Goal: Task Accomplishment & Management: Manage account settings

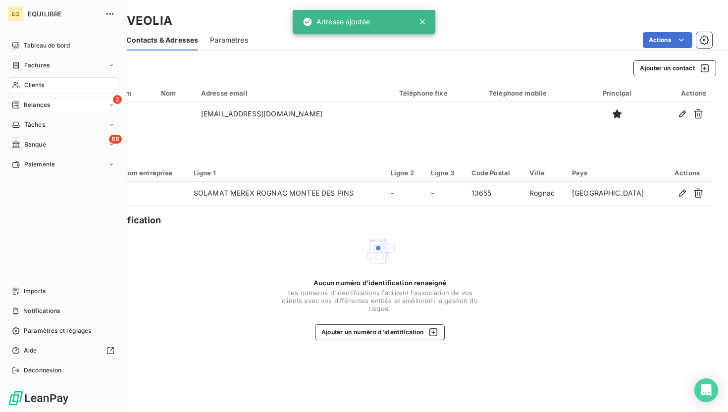
click at [21, 104] on div "Relances" at bounding box center [31, 105] width 38 height 9
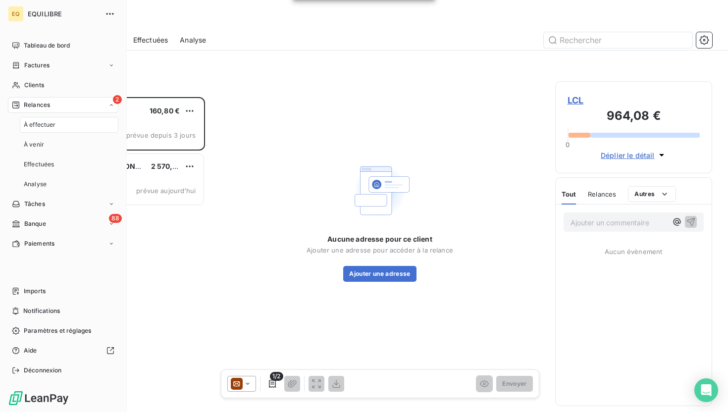
scroll to position [315, 157]
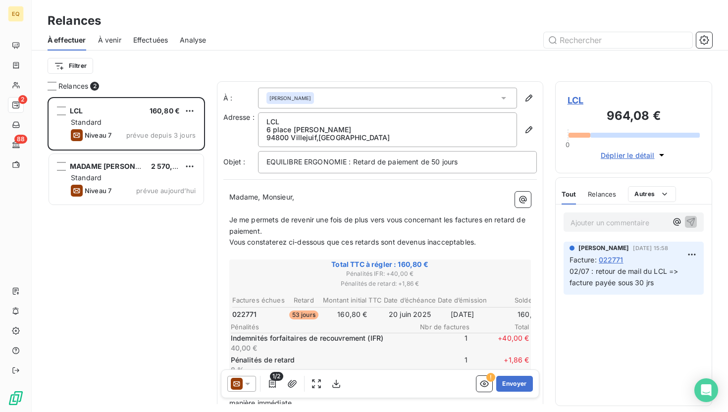
click at [108, 41] on span "À venir" at bounding box center [109, 40] width 23 height 10
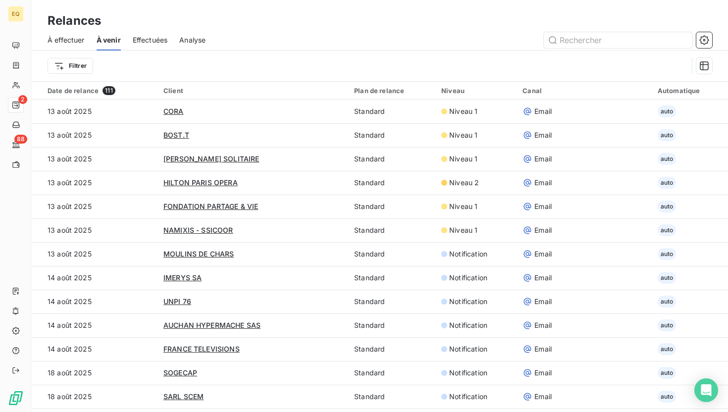
click at [154, 35] on span "Effectuées" at bounding box center [150, 40] width 35 height 10
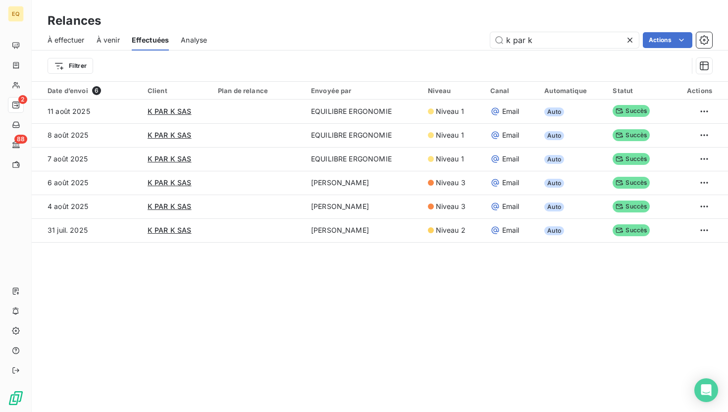
click at [702, 377] on div "Relances À effectuer À venir Effectuées Analyse k par k Actions Filtrer Date d’…" at bounding box center [380, 206] width 696 height 412
click at [708, 391] on icon "Open Intercom Messenger" at bounding box center [705, 390] width 11 height 13
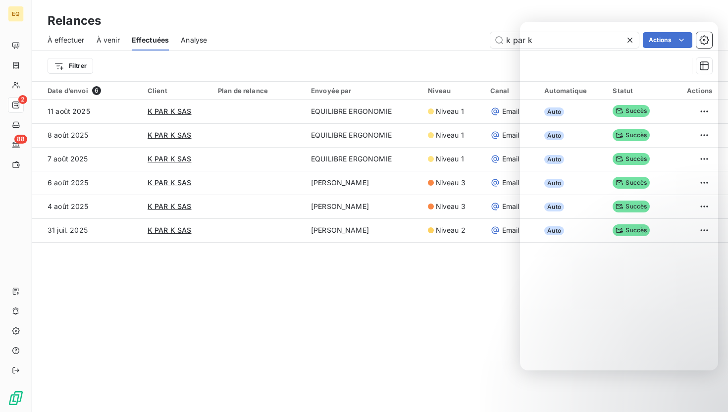
click at [435, 334] on div "Relances À effectuer À venir Effectuées Analyse k par k Actions Filtrer Date d’…" at bounding box center [380, 206] width 696 height 412
click at [721, 390] on div "Relances À effectuer À venir Effectuées Analyse k par k Actions Filtrer Date d’…" at bounding box center [380, 206] width 696 height 412
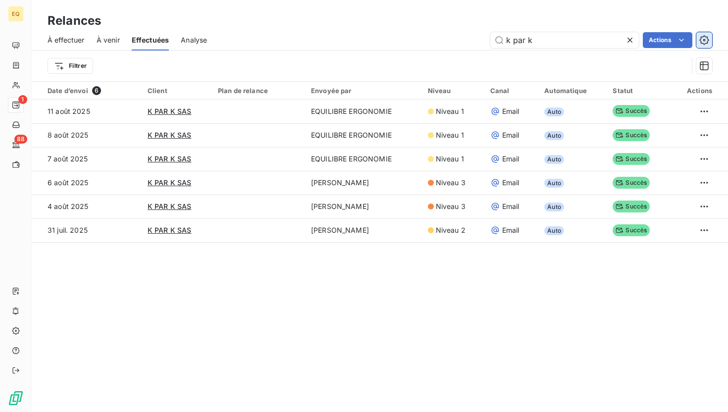
click at [704, 40] on icon "button" at bounding box center [704, 40] width 10 height 10
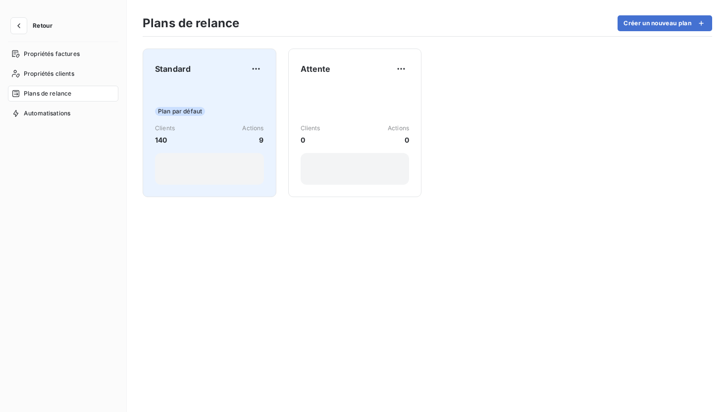
click at [213, 86] on div "Plan par défaut Clients 140 Actions 9" at bounding box center [209, 135] width 109 height 100
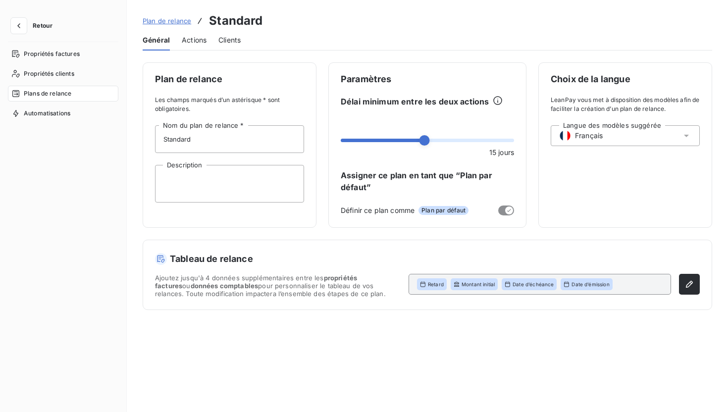
click at [197, 49] on div "Actions" at bounding box center [194, 40] width 25 height 21
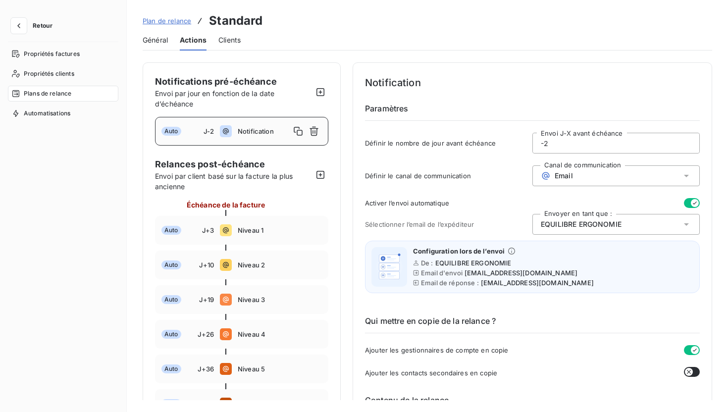
click at [290, 395] on div "Auto J+45 Niveau 6" at bounding box center [241, 403] width 173 height 29
click at [253, 126] on div "Auto J-2 Notification" at bounding box center [241, 131] width 173 height 29
type input "-2"
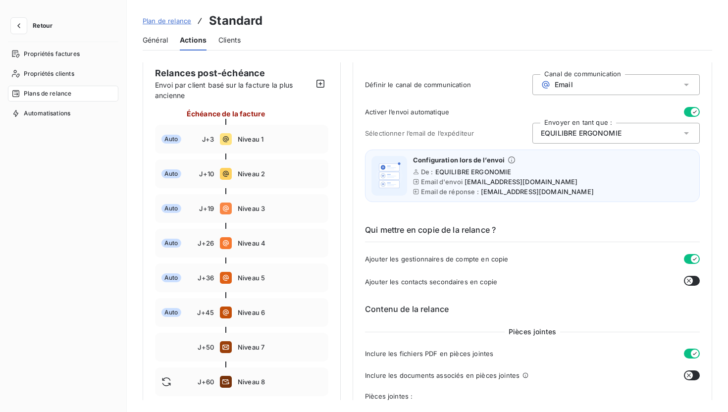
scroll to position [93, 0]
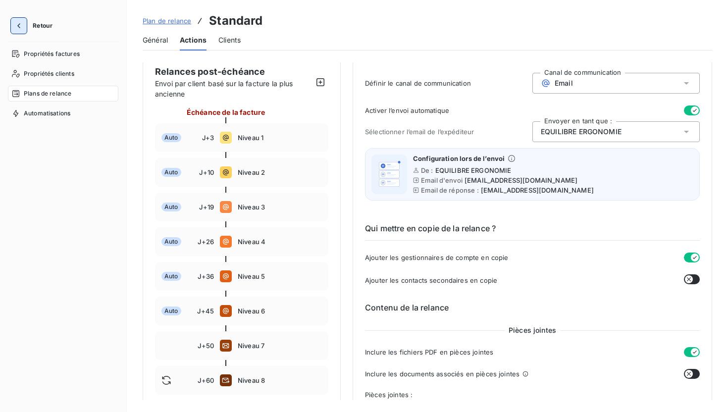
click at [20, 25] on icon "button" at bounding box center [19, 26] width 10 height 10
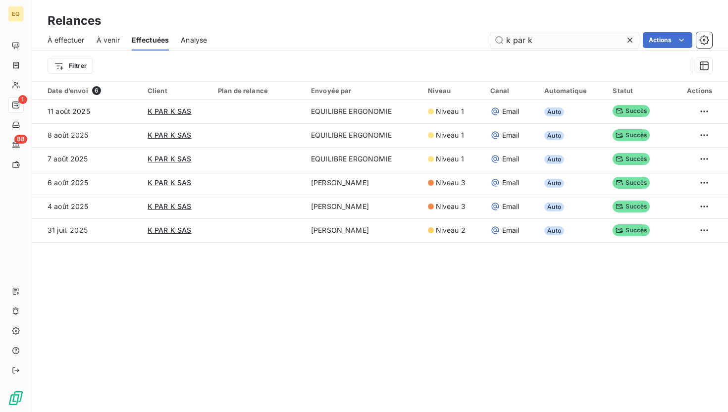
drag, startPoint x: 534, startPoint y: 41, endPoint x: 495, endPoint y: 40, distance: 38.6
click at [495, 40] on input "k par k" at bounding box center [564, 40] width 149 height 16
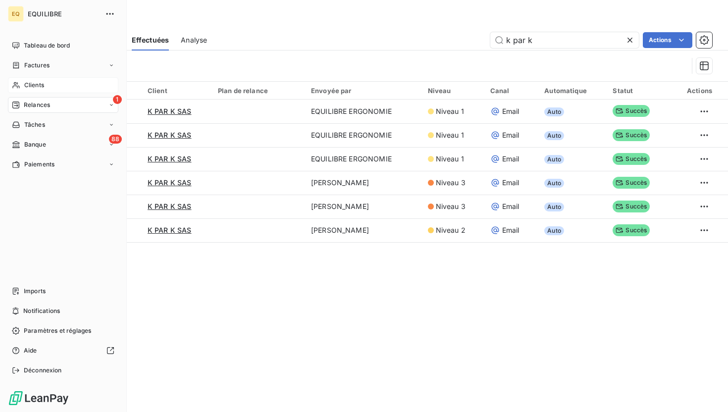
click at [33, 82] on span "Clients" at bounding box center [34, 85] width 20 height 9
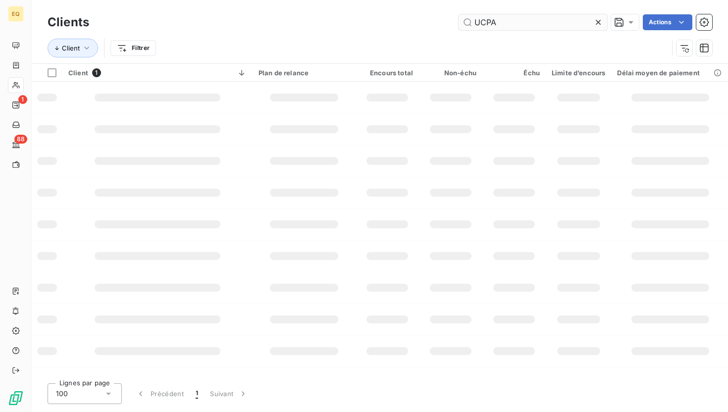
type input "UCPA"
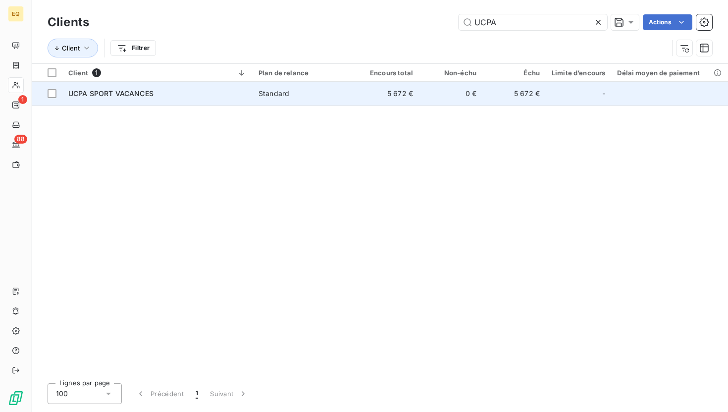
click at [164, 91] on div "UCPA SPORT VACANCES" at bounding box center [157, 94] width 178 height 10
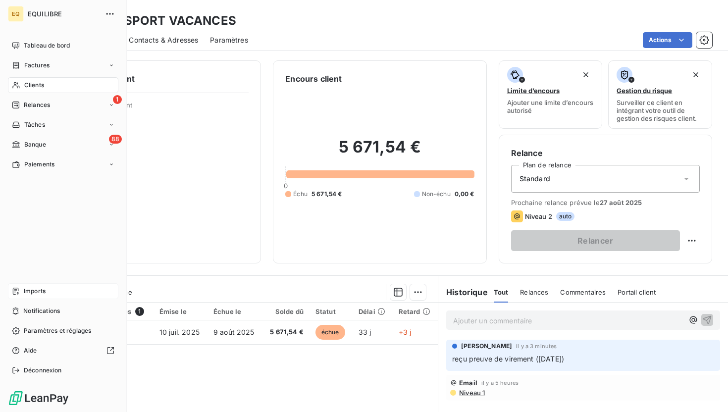
click at [33, 296] on div "Imports" at bounding box center [63, 291] width 110 height 16
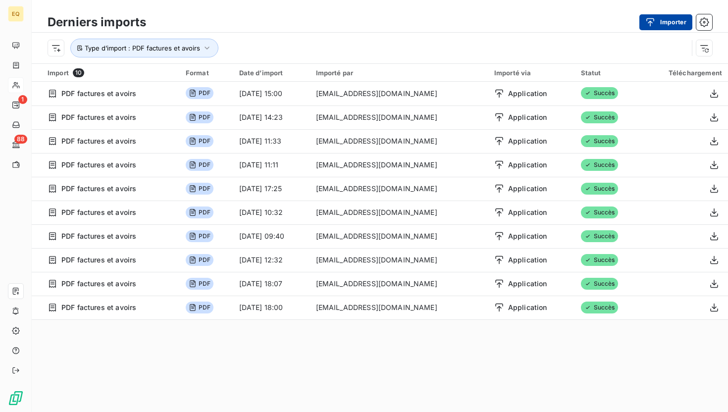
click at [672, 23] on button "Importer" at bounding box center [665, 22] width 53 height 16
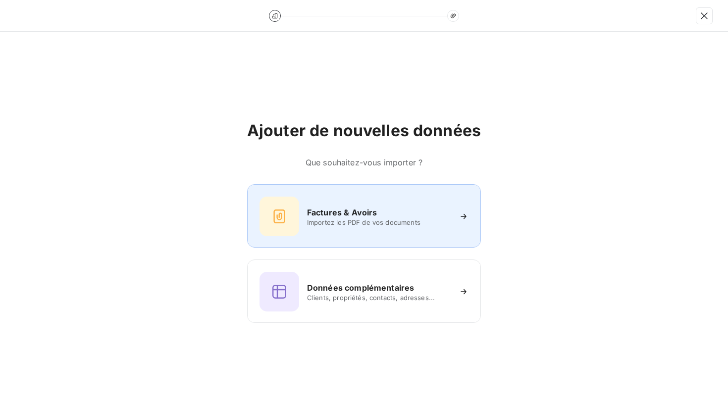
click at [359, 206] on div "Factures & Avoirs Importez les PDF de vos documents" at bounding box center [364, 217] width 209 height 40
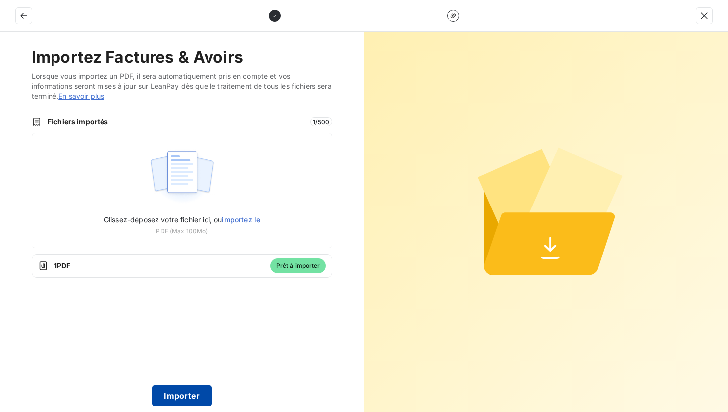
click at [174, 400] on button "Importer" at bounding box center [182, 395] width 60 height 21
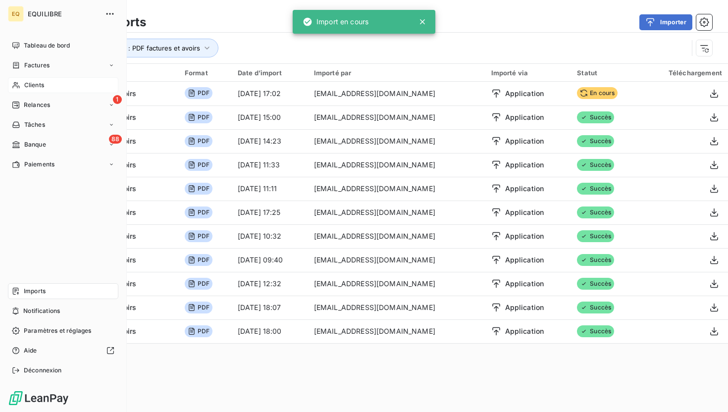
click at [39, 113] on nav "Tableau de bord Factures Clients 1 Relances Tâches 88 Banque Paiements" at bounding box center [63, 105] width 110 height 135
click at [35, 105] on span "Relances" at bounding box center [37, 105] width 26 height 9
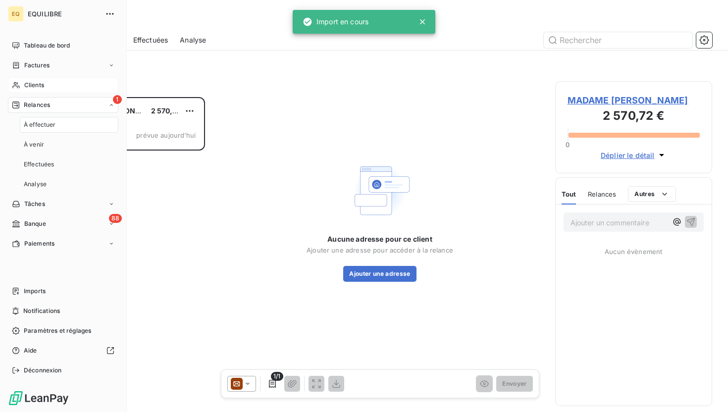
scroll to position [315, 157]
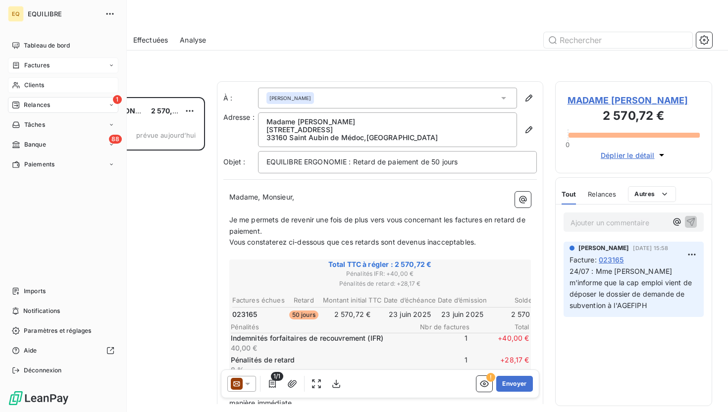
click at [34, 64] on span "Factures" at bounding box center [36, 65] width 25 height 9
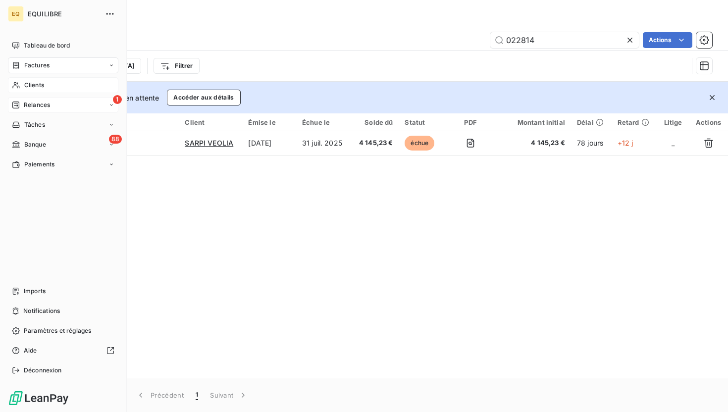
click at [38, 63] on span "Factures" at bounding box center [36, 65] width 25 height 9
click at [44, 84] on span "Factures" at bounding box center [36, 85] width 25 height 9
click at [40, 101] on span "Relances" at bounding box center [37, 105] width 26 height 9
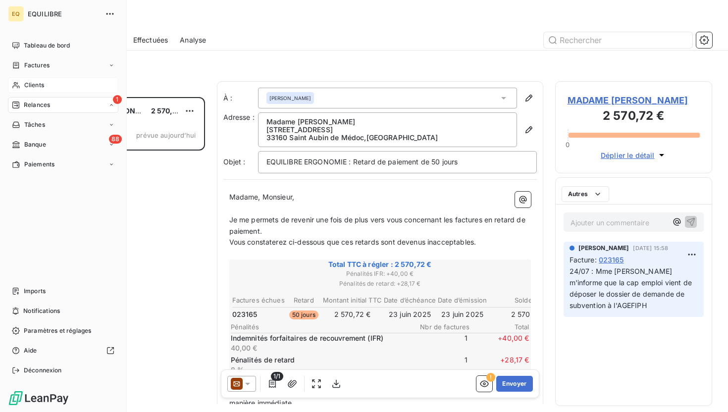
scroll to position [315, 157]
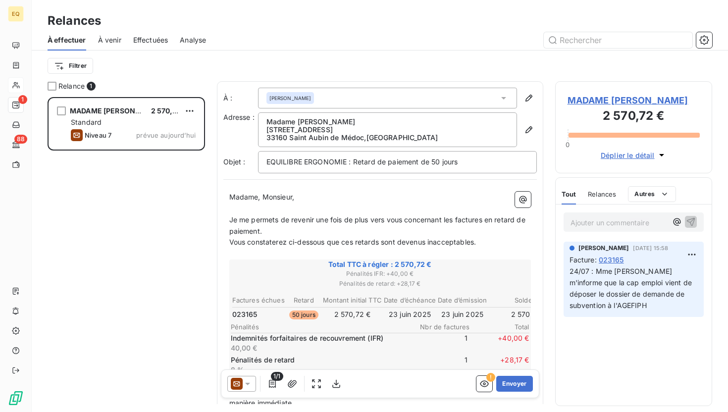
click at [109, 38] on span "À venir" at bounding box center [109, 40] width 23 height 10
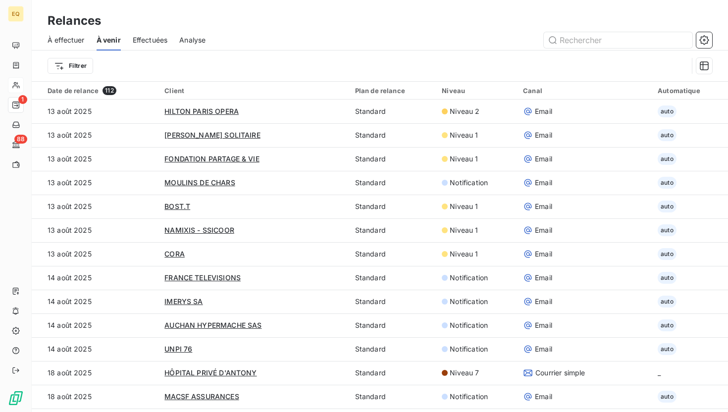
click at [146, 41] on span "Effectuées" at bounding box center [150, 40] width 35 height 10
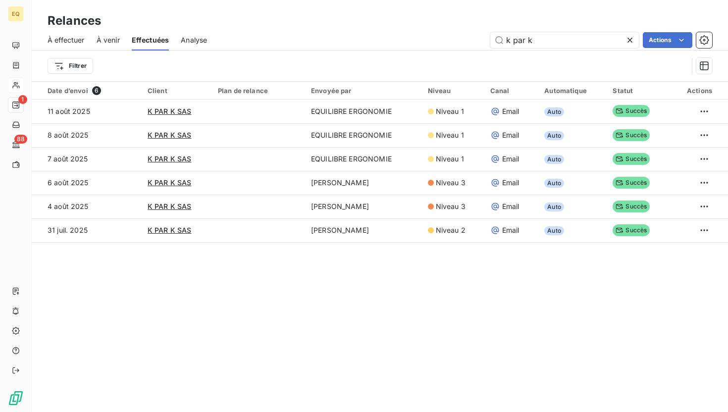
click at [146, 41] on span "Effectuées" at bounding box center [151, 40] width 38 height 10
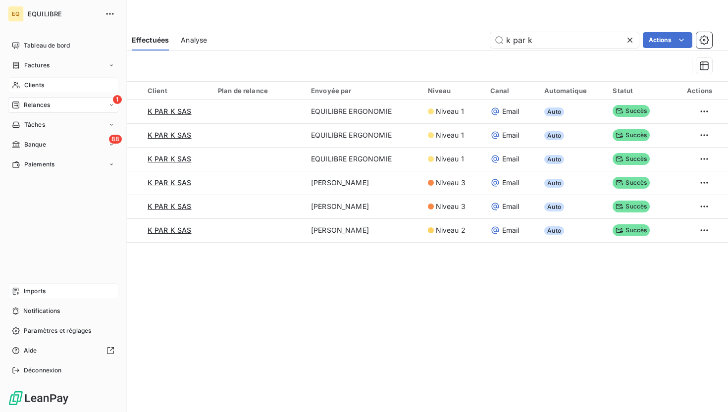
click at [38, 295] on span "Imports" at bounding box center [35, 291] width 22 height 9
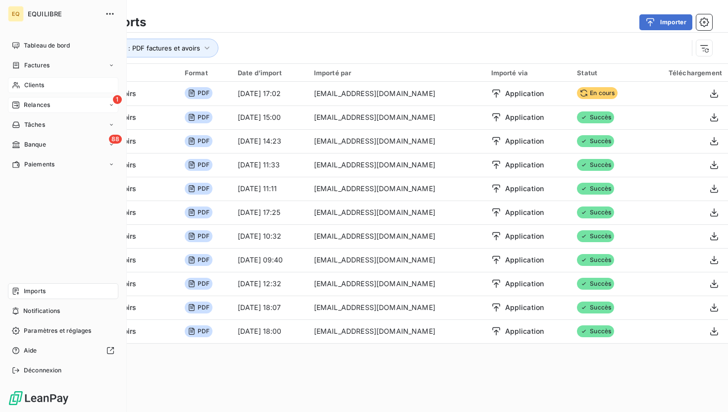
click at [41, 83] on span "Clients" at bounding box center [34, 85] width 20 height 9
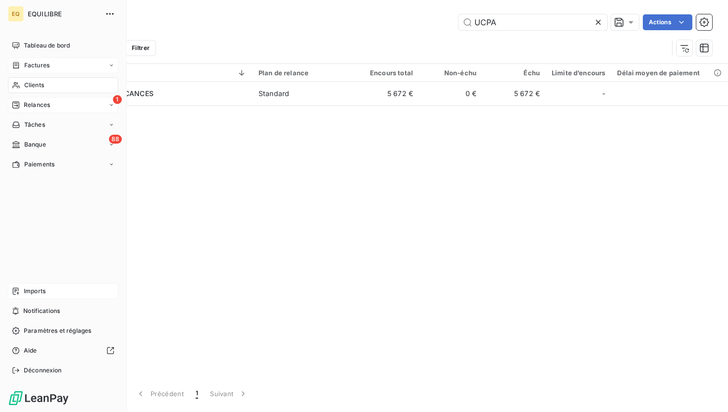
click at [41, 64] on span "Factures" at bounding box center [36, 65] width 25 height 9
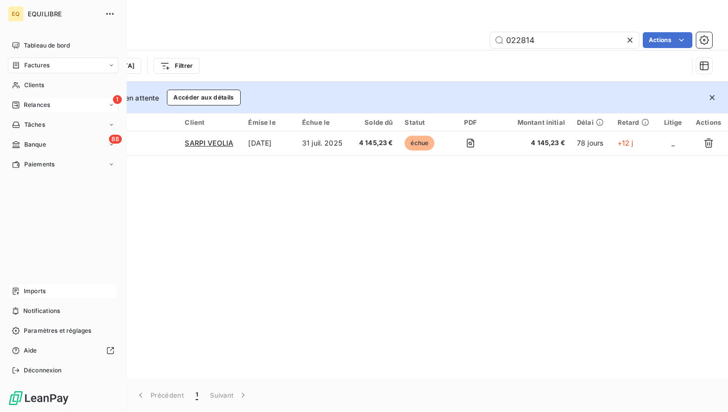
click at [26, 288] on span "Imports" at bounding box center [35, 291] width 22 height 9
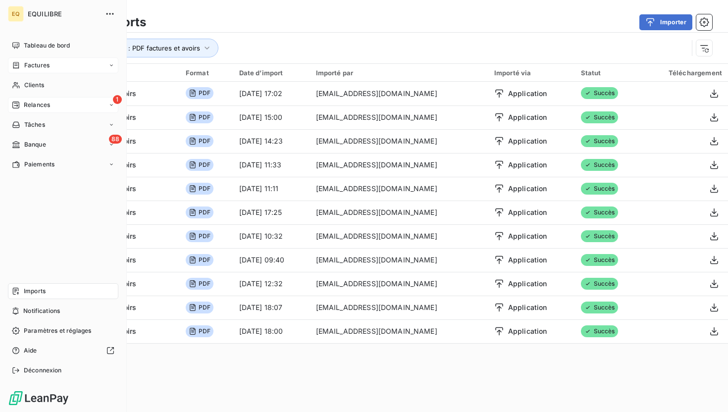
click at [42, 65] on span "Factures" at bounding box center [36, 65] width 25 height 9
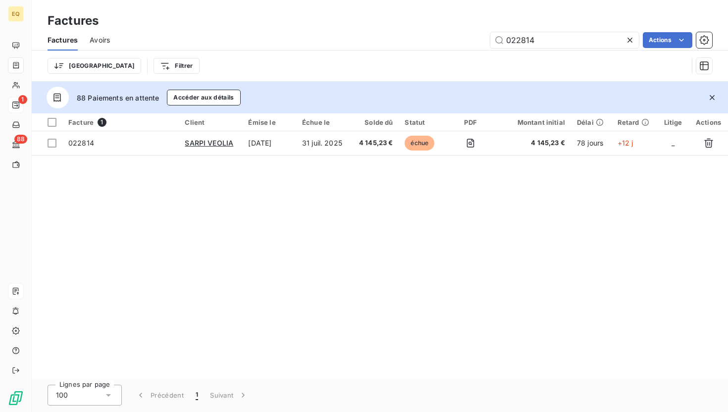
drag, startPoint x: 554, startPoint y: 42, endPoint x: 462, endPoint y: 37, distance: 92.3
click at [462, 37] on div "022814 Actions" at bounding box center [417, 40] width 590 height 16
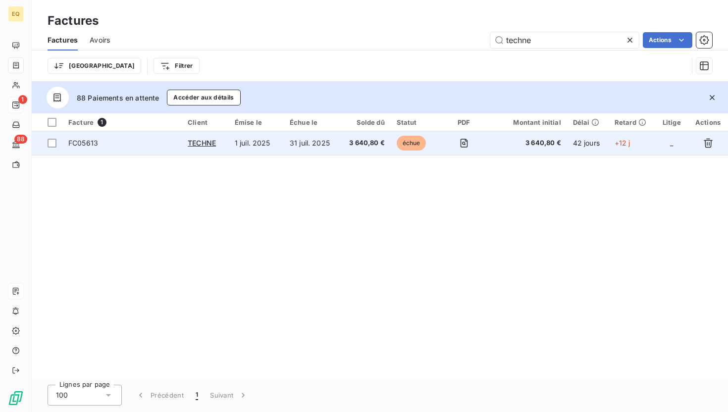
type input "techne"
click at [120, 145] on span "FC05613" at bounding box center [121, 143] width 107 height 10
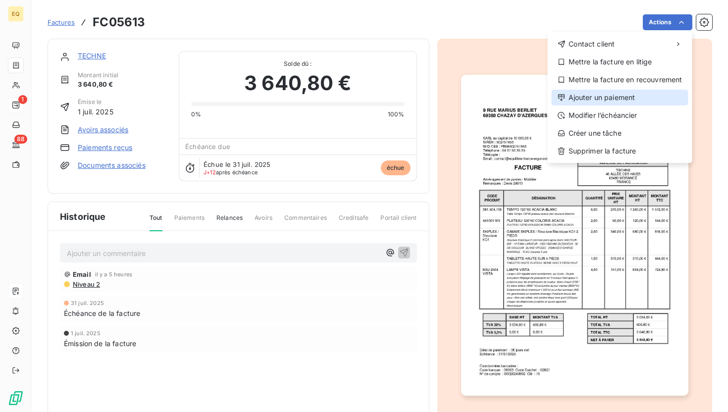
click at [600, 103] on div "Ajouter un paiement" at bounding box center [620, 98] width 137 height 16
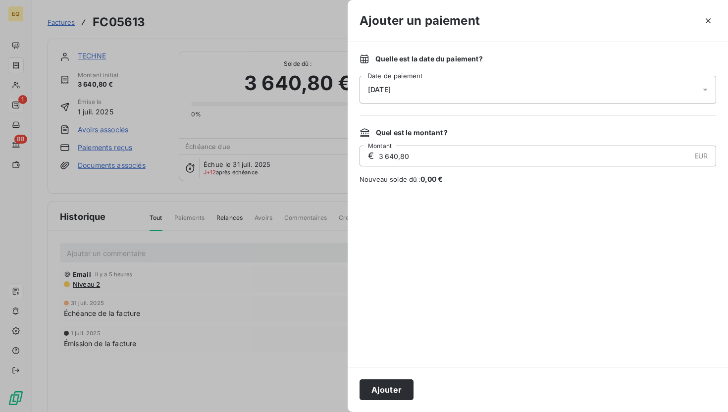
click at [446, 94] on div "[DATE]" at bounding box center [538, 90] width 357 height 28
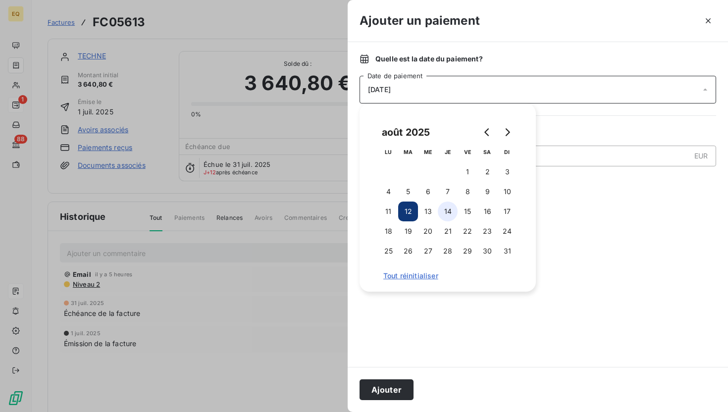
click at [448, 209] on button "14" at bounding box center [448, 212] width 20 height 20
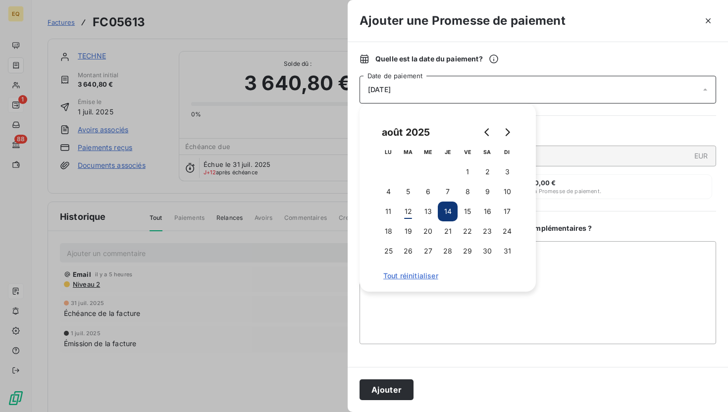
click at [639, 215] on div "Quelle est la date du paiement ? [DATE] Date de paiement Quel est le montant ? …" at bounding box center [538, 204] width 380 height 325
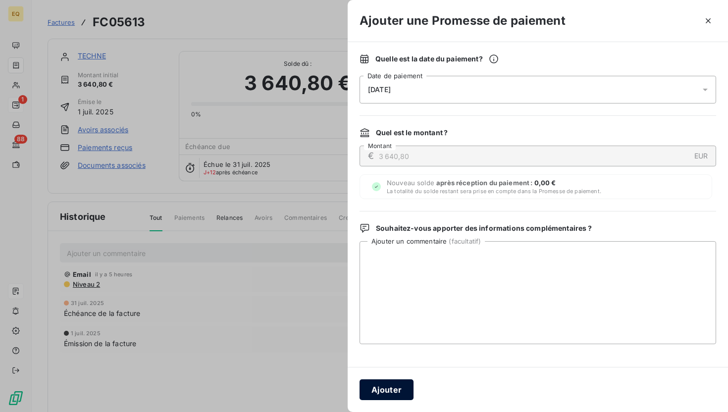
click at [393, 389] on button "Ajouter" at bounding box center [387, 389] width 54 height 21
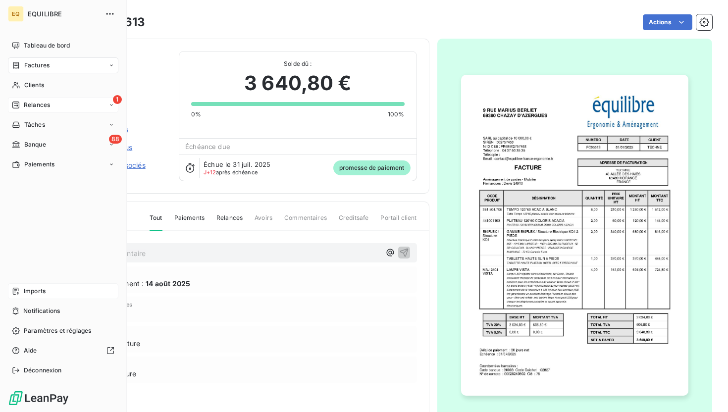
click at [30, 290] on span "Imports" at bounding box center [35, 291] width 22 height 9
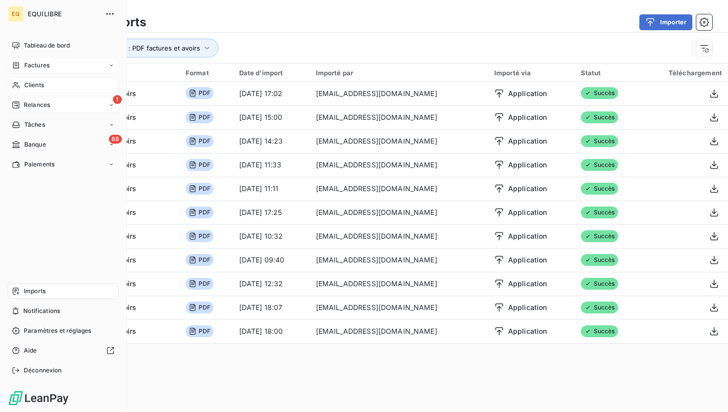
click at [45, 83] on div "Clients" at bounding box center [63, 85] width 110 height 16
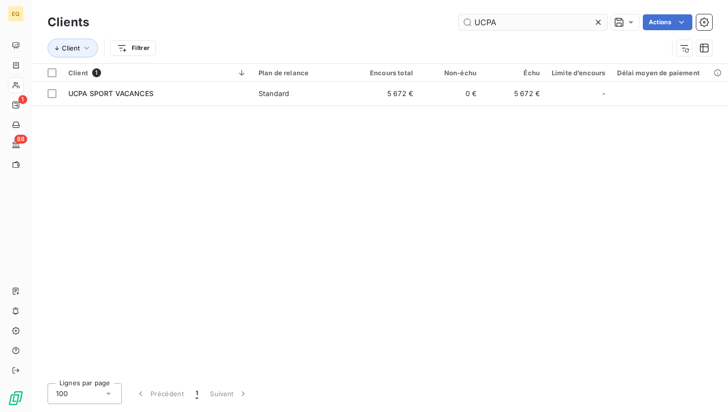
drag, startPoint x: 517, startPoint y: 16, endPoint x: 459, endPoint y: 16, distance: 57.9
click at [459, 16] on input "UCPA" at bounding box center [533, 22] width 149 height 16
drag, startPoint x: 459, startPoint y: 16, endPoint x: 523, endPoint y: 40, distance: 68.0
click at [523, 40] on div "Clients UCPA Actions Client Filtrer" at bounding box center [380, 38] width 665 height 52
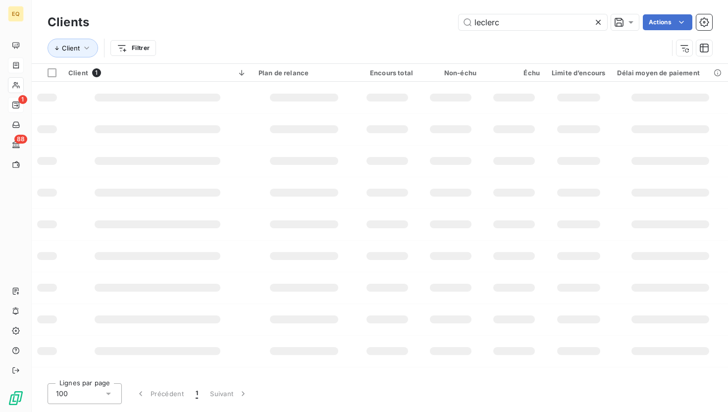
type input "leclerc"
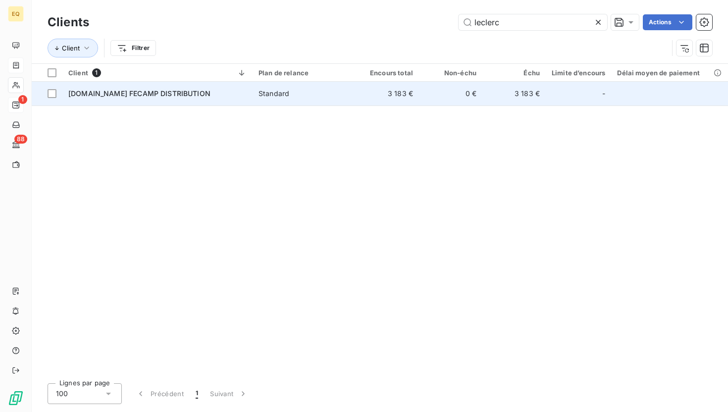
click at [122, 87] on td "[DOMAIN_NAME] FECAMP DISTRIBUTION" at bounding box center [157, 94] width 190 height 24
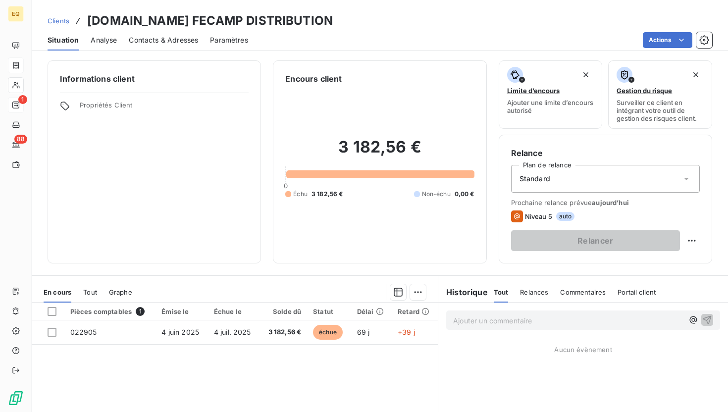
click at [152, 43] on span "Contacts & Adresses" at bounding box center [163, 40] width 69 height 10
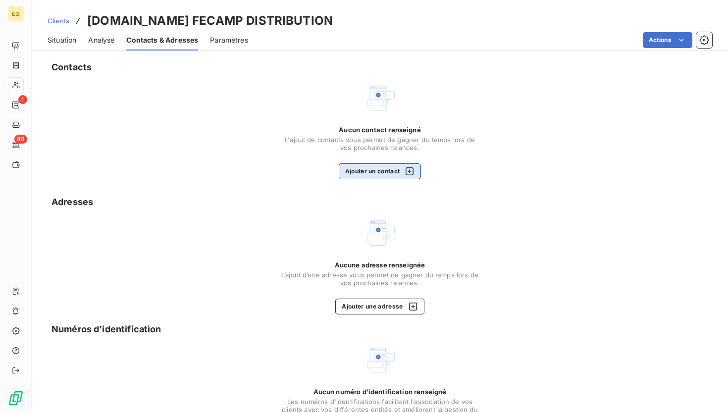
click at [380, 175] on button "Ajouter un contact" at bounding box center [380, 171] width 83 height 16
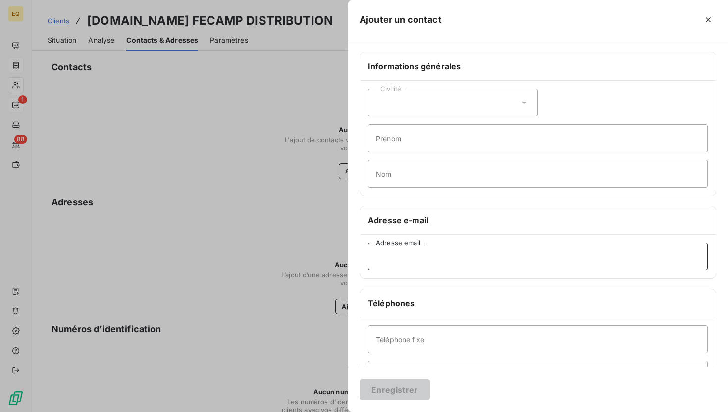
click at [400, 252] on input "Adresse email" at bounding box center [538, 257] width 340 height 28
paste input "[EMAIL_ADDRESS][DOMAIN_NAME]"
type input "[EMAIL_ADDRESS][DOMAIN_NAME]"
click at [405, 387] on button "Enregistrer" at bounding box center [395, 389] width 70 height 21
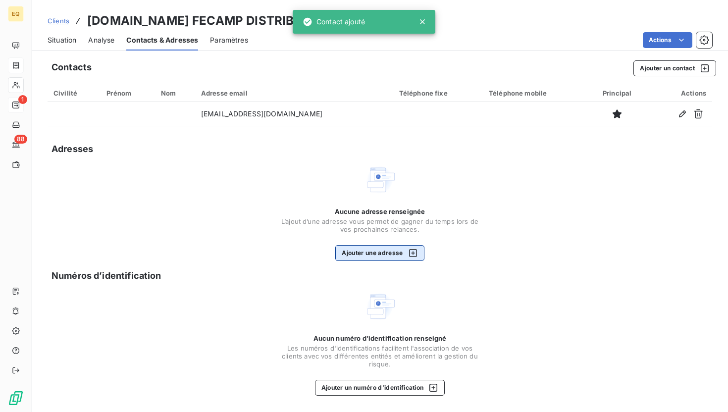
click at [370, 253] on button "Ajouter une adresse" at bounding box center [379, 253] width 89 height 16
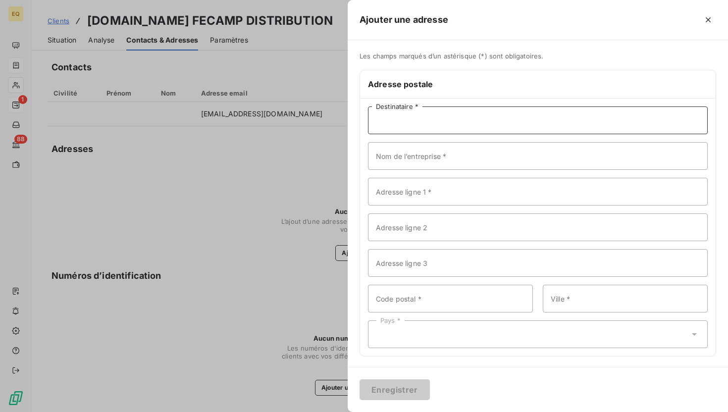
click at [426, 119] on input "Destinataire *" at bounding box center [538, 120] width 340 height 28
paste input "[DOMAIN_NAME] FECAMP DISTRIBUTION"
type input "[DOMAIN_NAME] FECAMP DISTRIBUTION"
click at [393, 192] on input "Adresse ligne 1 *" at bounding box center [538, 192] width 340 height 28
paste input "2010 ROUTE [GEOGRAPHIC_DATA]"
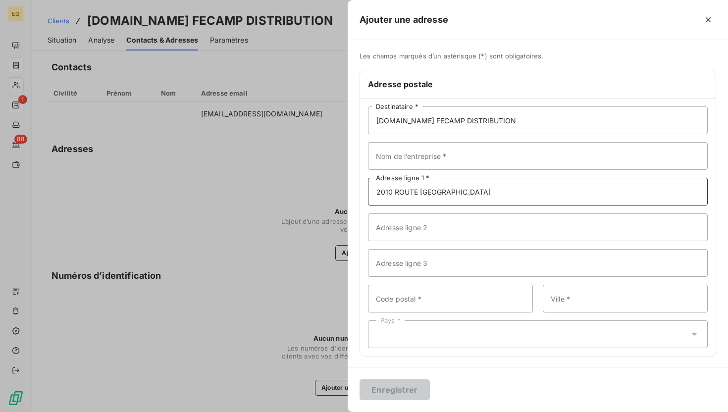
type input "2010 ROUTE [GEOGRAPHIC_DATA]"
click at [409, 298] on input "Code postal *" at bounding box center [450, 299] width 165 height 28
paste input "76400"
type input "76400"
click at [558, 292] on input "Ville *" at bounding box center [625, 299] width 165 height 28
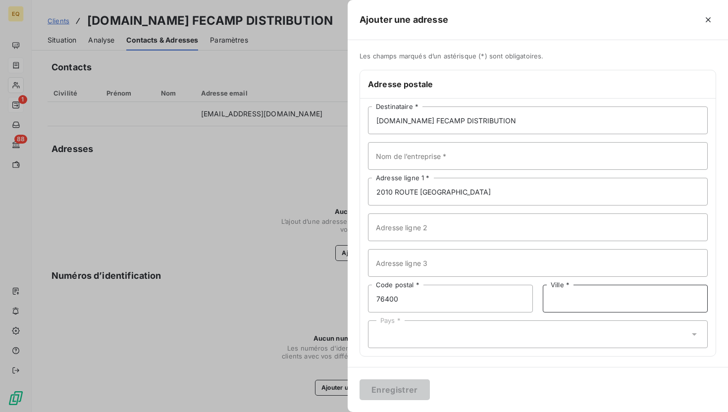
paste input "SAINT-LÉONARD"
type input "SAINT-LÉONARD"
click at [406, 344] on div "Pays *" at bounding box center [538, 334] width 340 height 28
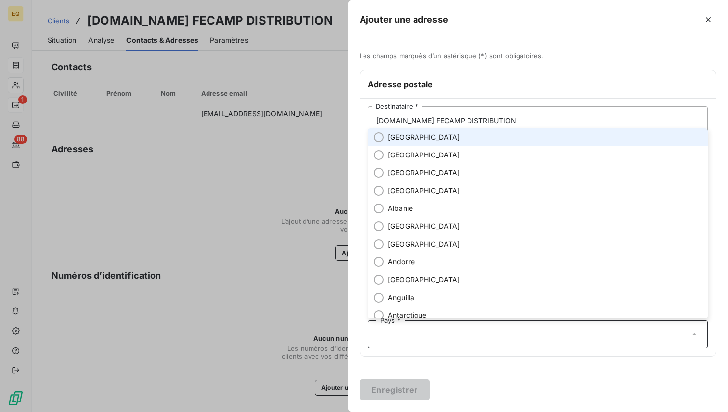
click at [384, 139] on li "[GEOGRAPHIC_DATA]" at bounding box center [538, 137] width 340 height 18
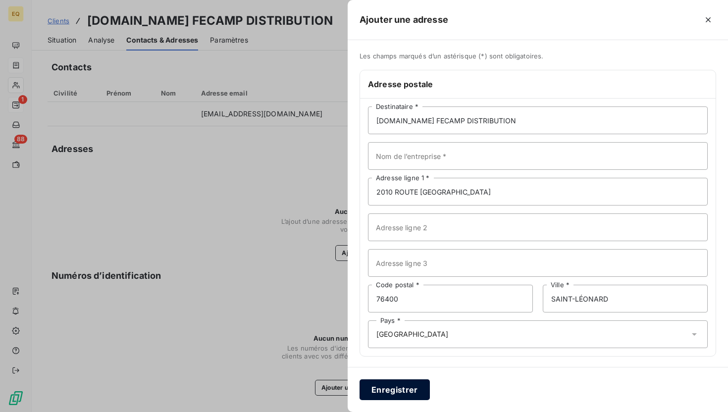
click at [400, 388] on button "Enregistrer" at bounding box center [395, 389] width 70 height 21
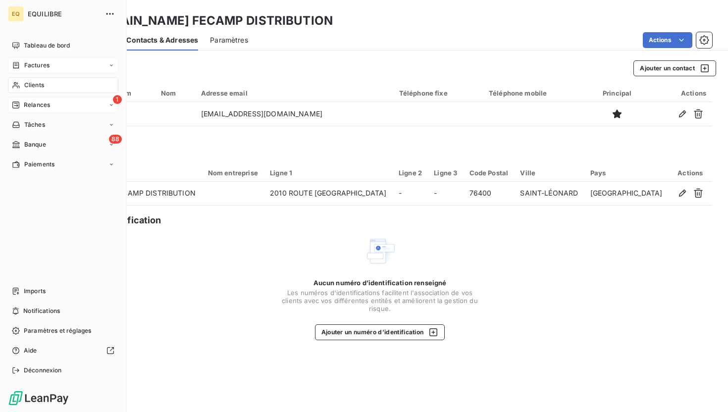
click at [47, 108] on span "Relances" at bounding box center [37, 105] width 26 height 9
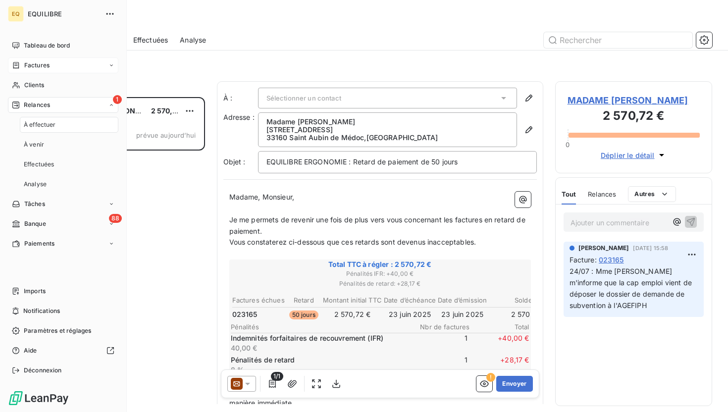
scroll to position [315, 157]
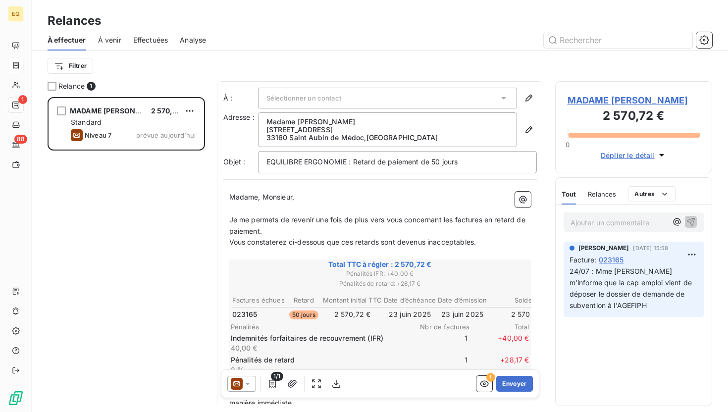
click at [114, 39] on span "À venir" at bounding box center [109, 40] width 23 height 10
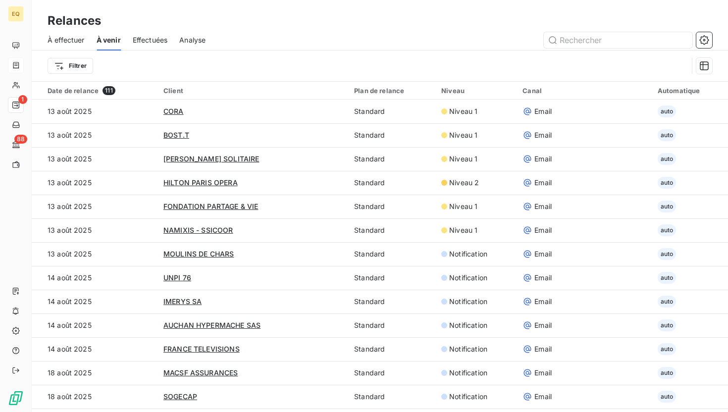
click at [152, 38] on span "Effectuées" at bounding box center [150, 40] width 35 height 10
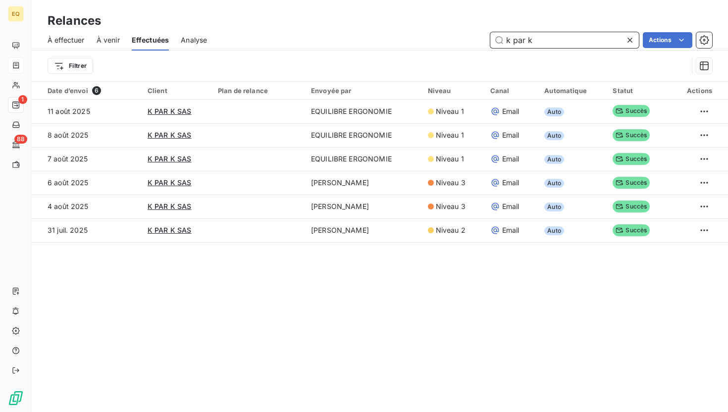
click at [113, 43] on span "À venir" at bounding box center [108, 40] width 23 height 10
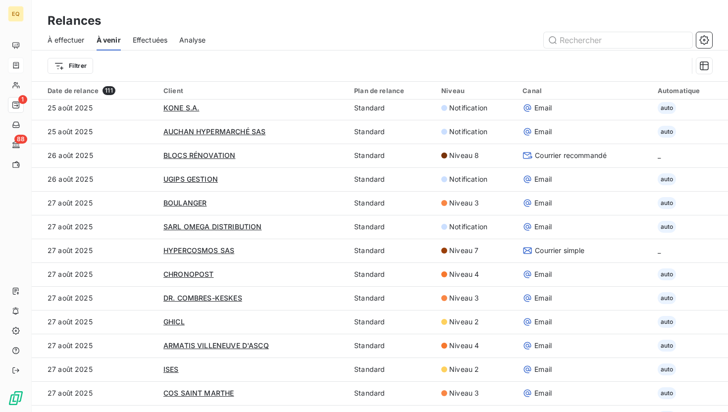
scroll to position [480, 0]
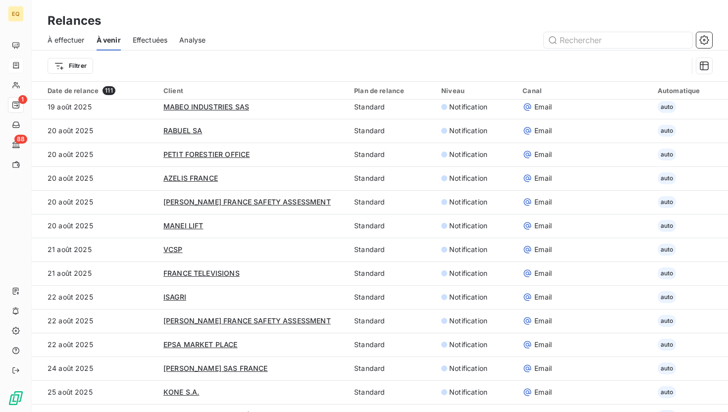
click at [153, 48] on div "Effectuées" at bounding box center [150, 40] width 35 height 21
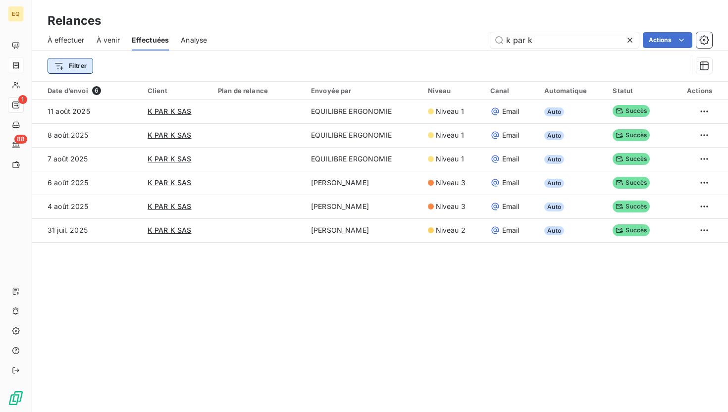
click at [67, 62] on html "EQ 1 88 Relances À effectuer À venir Effectuées Analyse k par k Actions Filtrer…" at bounding box center [364, 206] width 728 height 412
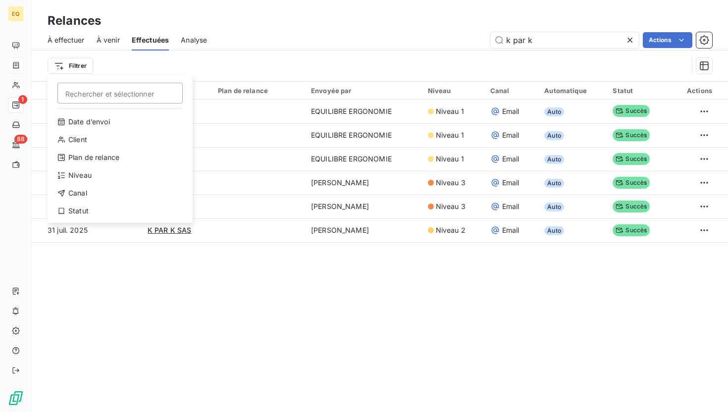
click at [168, 55] on html "EQ 1 88 Relances À effectuer À venir Effectuées Analyse k par k Actions Filtrer…" at bounding box center [364, 206] width 728 height 412
